Goal: Task Accomplishment & Management: Manage account settings

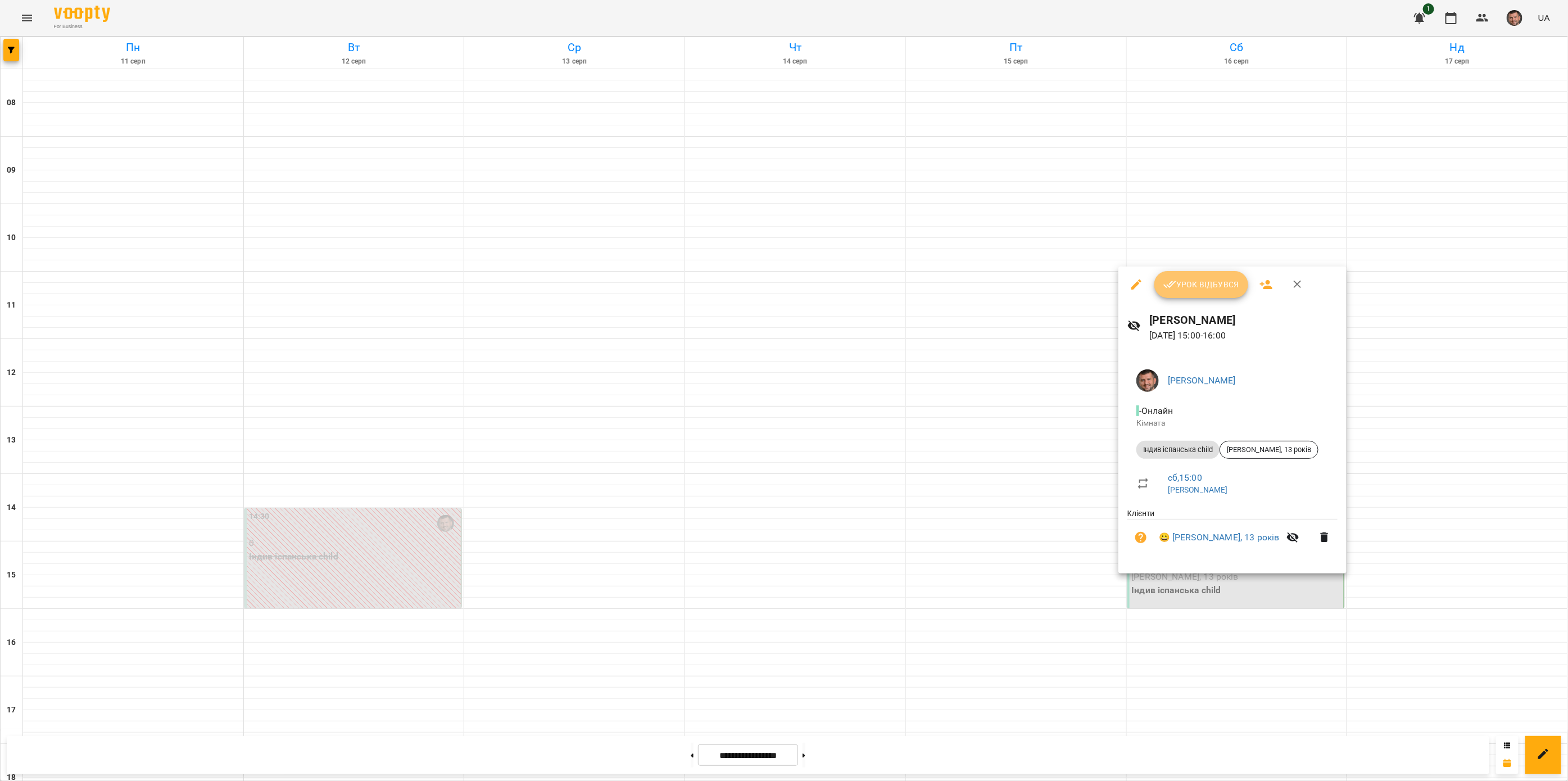
click at [1191, 288] on span "Урок відбувся" at bounding box center [1201, 284] width 77 height 13
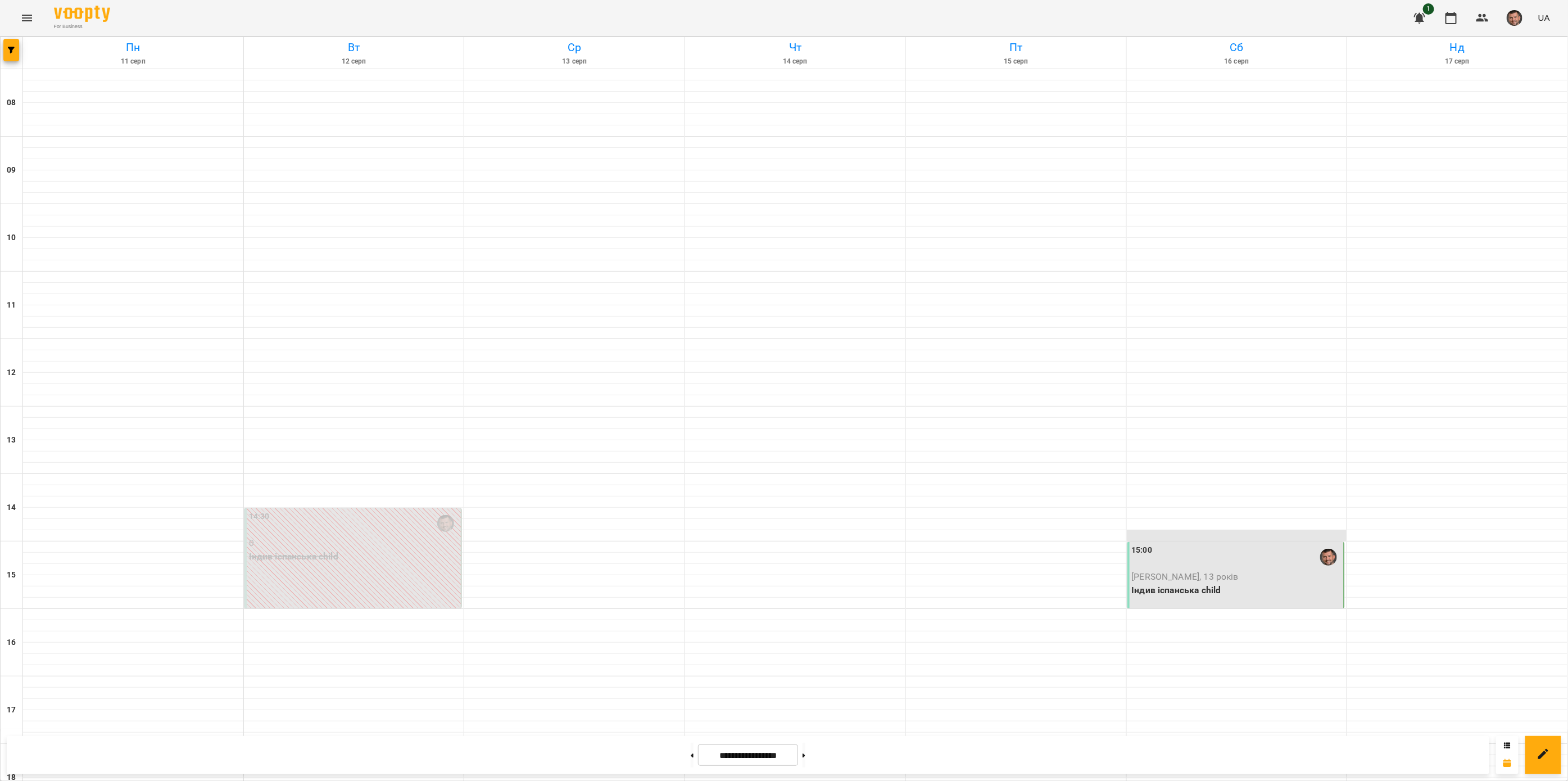
scroll to position [418, 0]
click at [805, 755] on button at bounding box center [804, 755] width 3 height 25
type input "**********"
